Goal: Communication & Community: Answer question/provide support

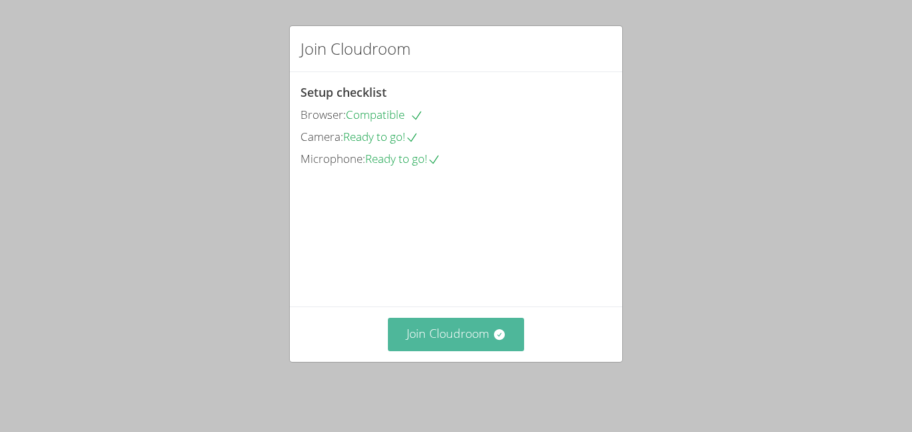
click at [485, 351] on button "Join Cloudroom" at bounding box center [456, 334] width 137 height 33
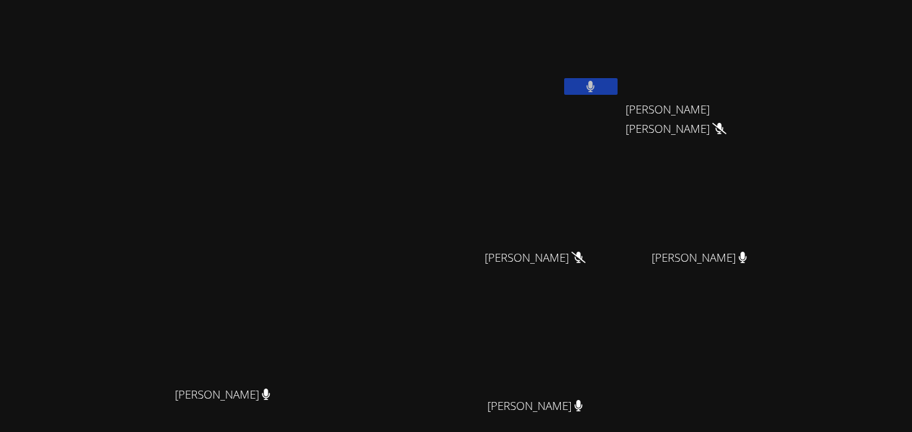
click at [550, 90] on video at bounding box center [540, 49] width 159 height 89
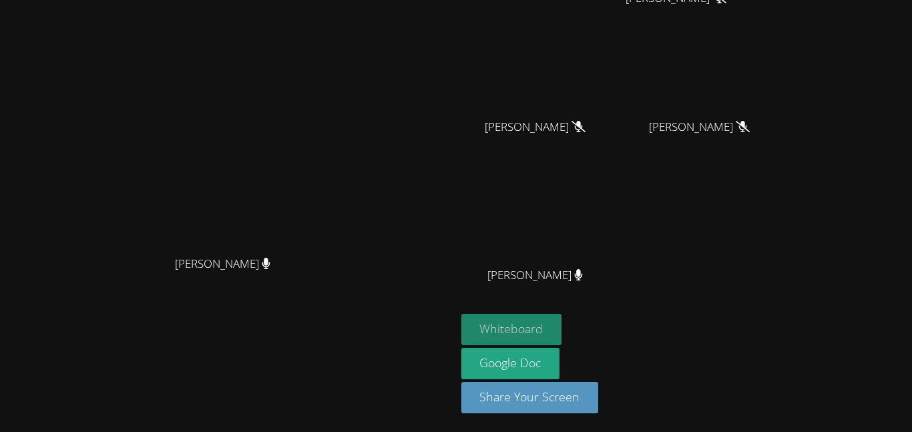
click at [562, 337] on button "Whiteboard" at bounding box center [511, 329] width 101 height 31
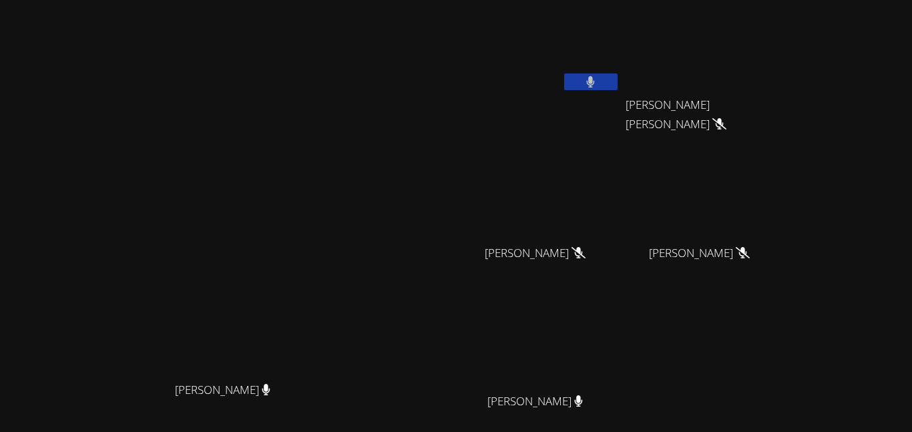
scroll to position [0, 0]
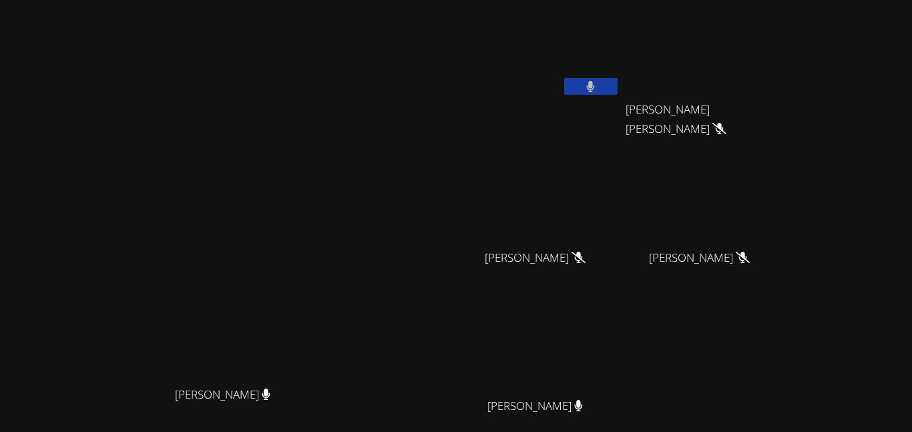
click at [618, 84] on button at bounding box center [590, 86] width 53 height 17
click at [598, 89] on icon at bounding box center [591, 86] width 14 height 11
click at [618, 89] on button at bounding box center [590, 86] width 53 height 17
click at [620, 76] on video at bounding box center [540, 49] width 159 height 89
click at [598, 84] on icon at bounding box center [591, 86] width 14 height 11
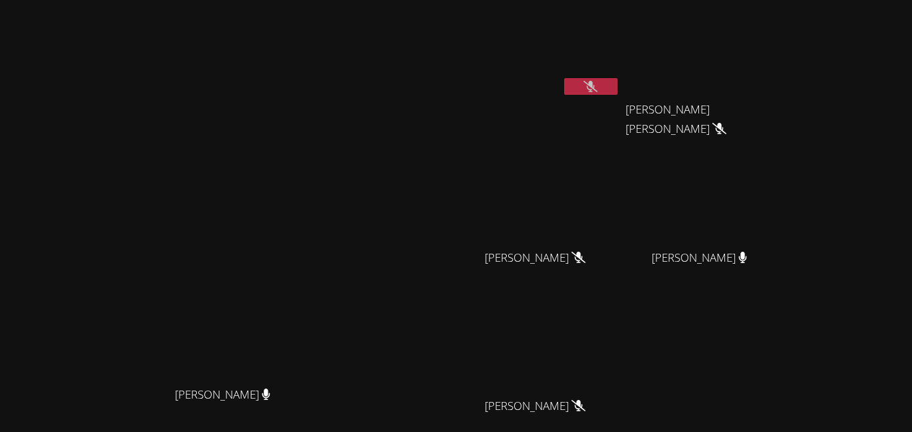
click at [598, 87] on icon at bounding box center [591, 86] width 14 height 11
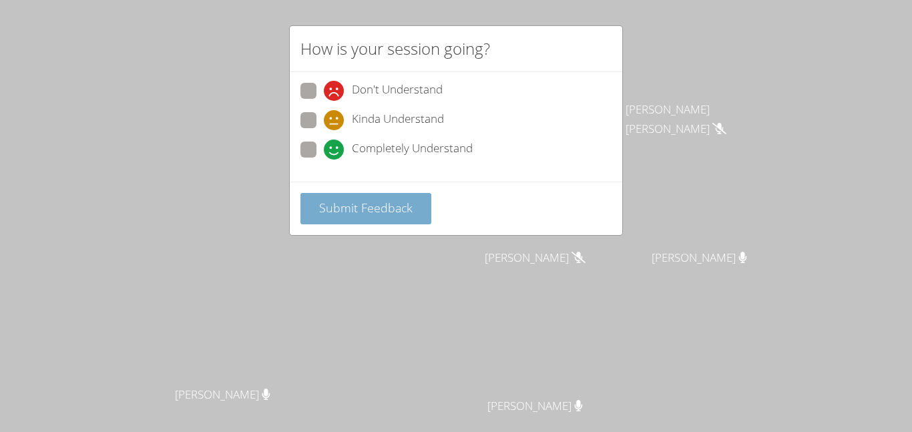
click at [409, 198] on button "Submit Feedback" at bounding box center [366, 208] width 131 height 31
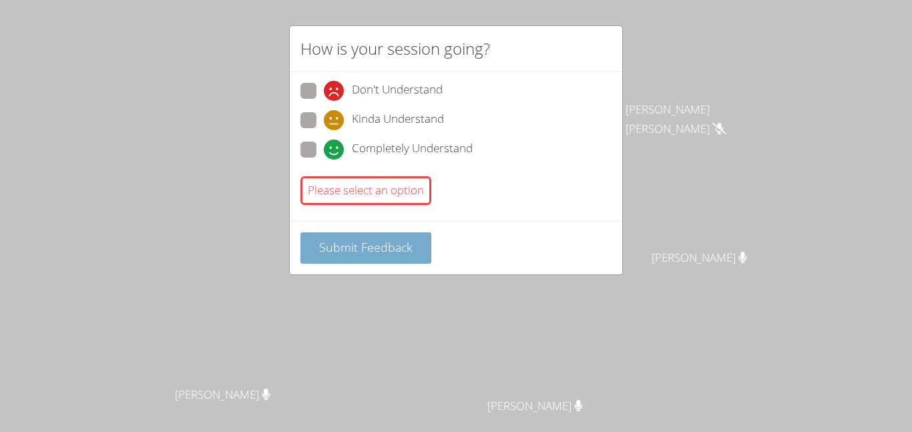
click at [400, 256] on button "Submit Feedback" at bounding box center [366, 247] width 131 height 31
click at [306, 158] on label "Completely Understand" at bounding box center [387, 151] width 172 height 18
click at [324, 153] on input "Completely Understand" at bounding box center [329, 147] width 11 height 11
radio input "true"
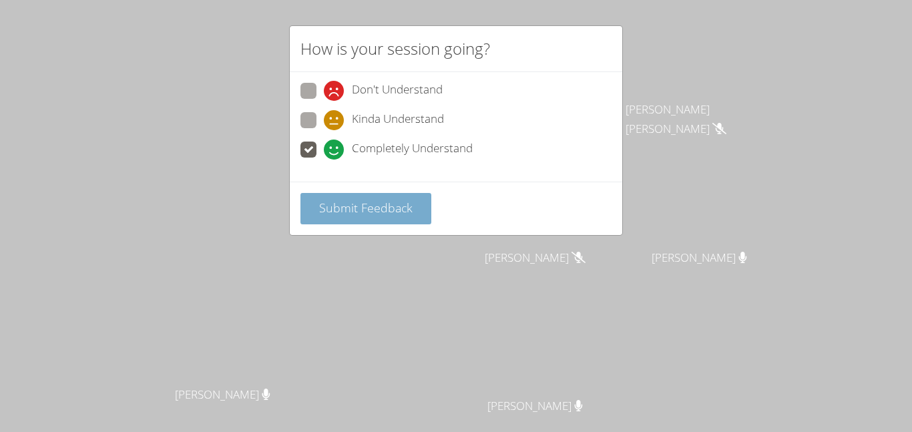
click at [353, 222] on button "Submit Feedback" at bounding box center [366, 208] width 131 height 31
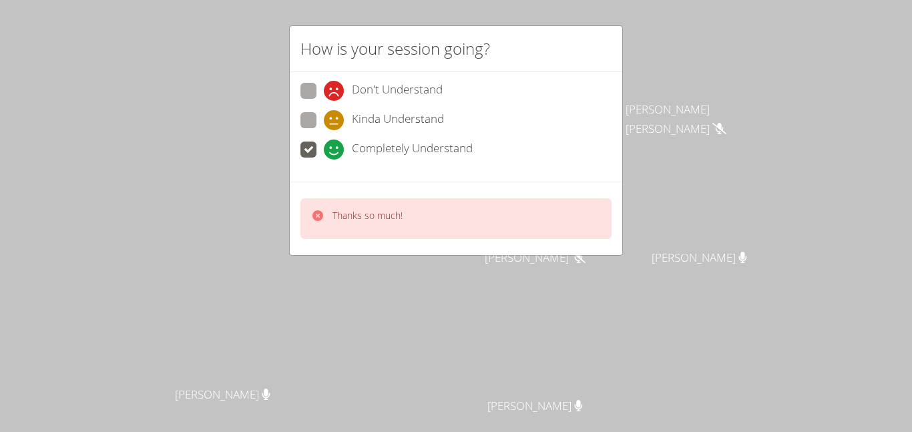
click at [706, 82] on div "How is your session going? Don't Understand Kinda Understand Completely Underst…" at bounding box center [456, 216] width 912 height 432
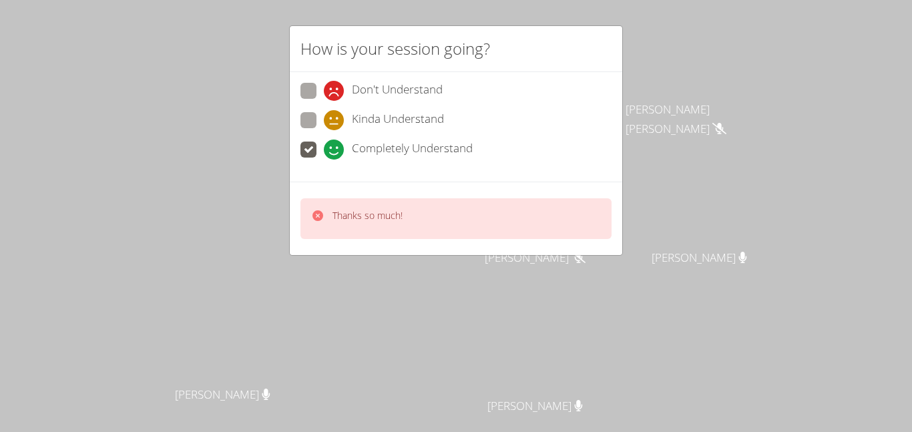
click at [706, 82] on div "How is your session going? Don't Understand Kinda Understand Completely Underst…" at bounding box center [456, 216] width 912 height 432
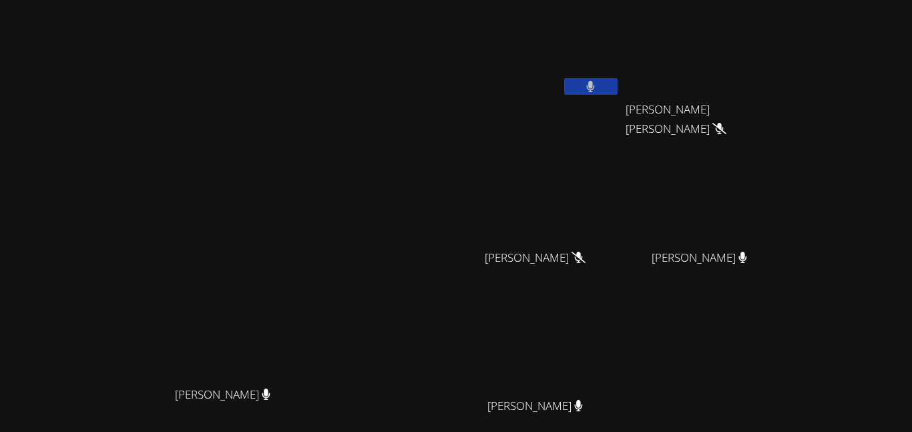
click at [618, 82] on button at bounding box center [590, 86] width 53 height 17
